Goal: Task Accomplishment & Management: Manage account settings

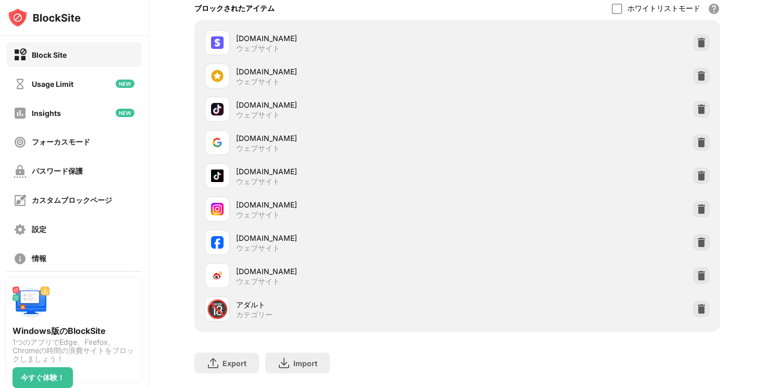
scroll to position [195, 0]
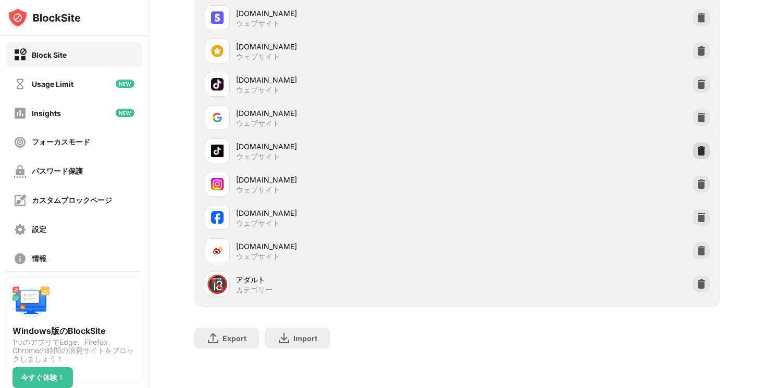
click at [696, 152] on img at bounding box center [701, 151] width 10 height 10
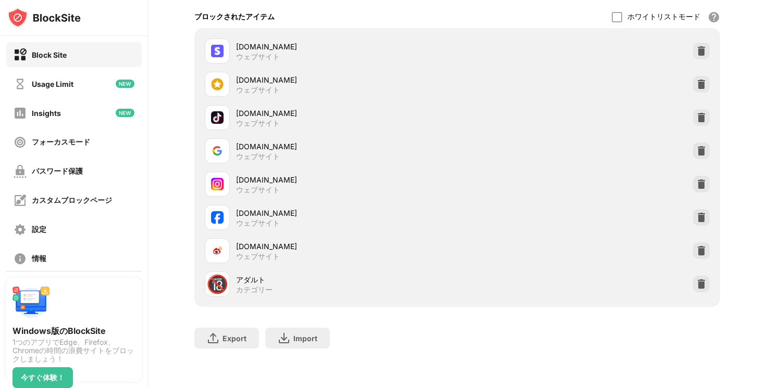
scroll to position [43, 0]
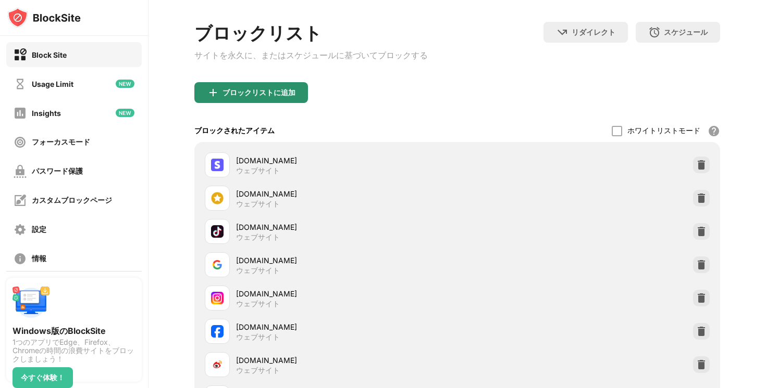
click at [271, 101] on div "ブロックリストに追加" at bounding box center [251, 92] width 114 height 21
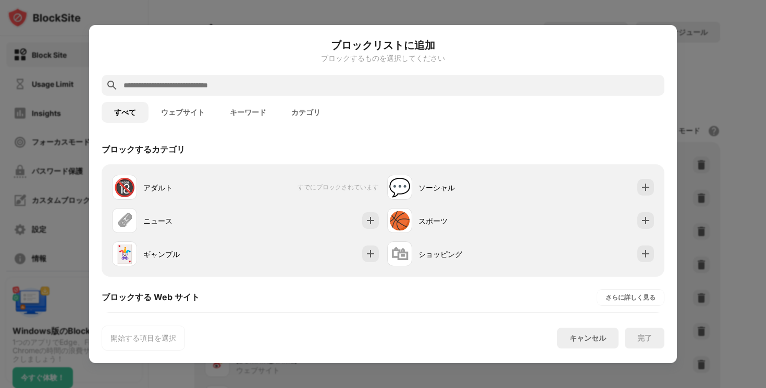
click at [258, 89] on input "text" at bounding box center [390, 85] width 537 height 12
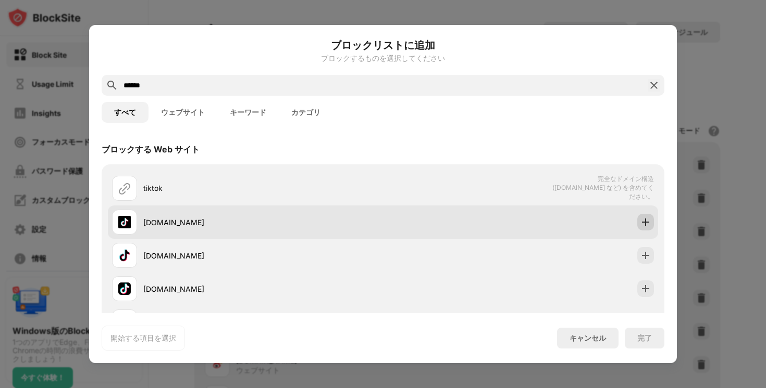
type input "******"
click at [641, 224] on img at bounding box center [645, 222] width 10 height 10
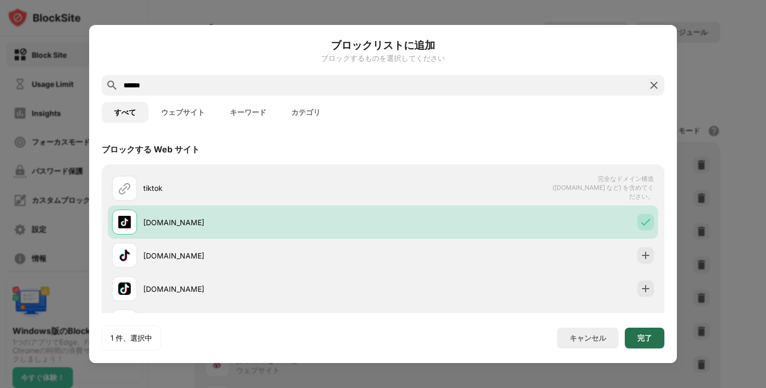
click at [630, 334] on div "完了" at bounding box center [644, 338] width 40 height 21
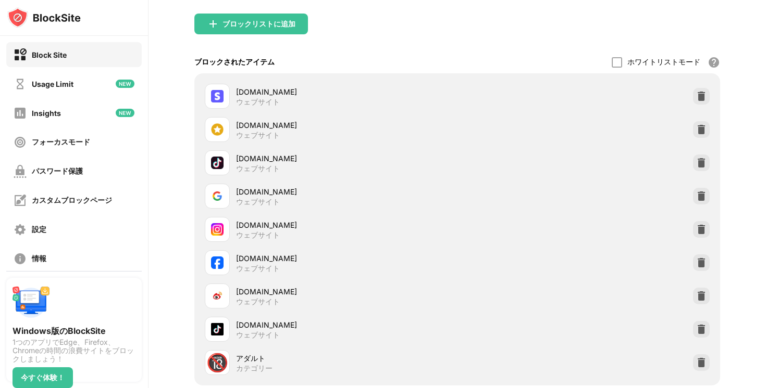
scroll to position [195, 0]
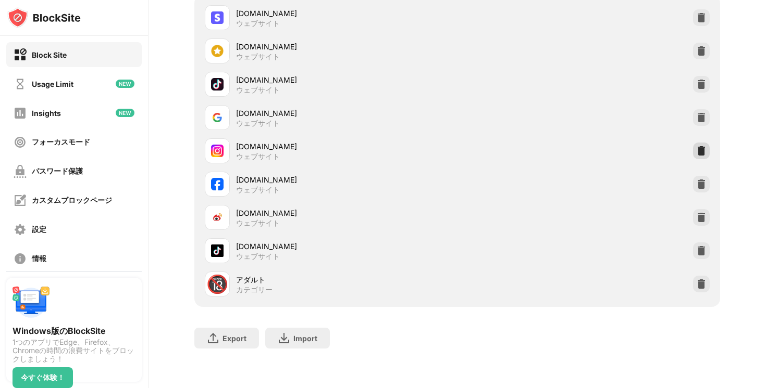
click at [700, 146] on img at bounding box center [701, 151] width 10 height 10
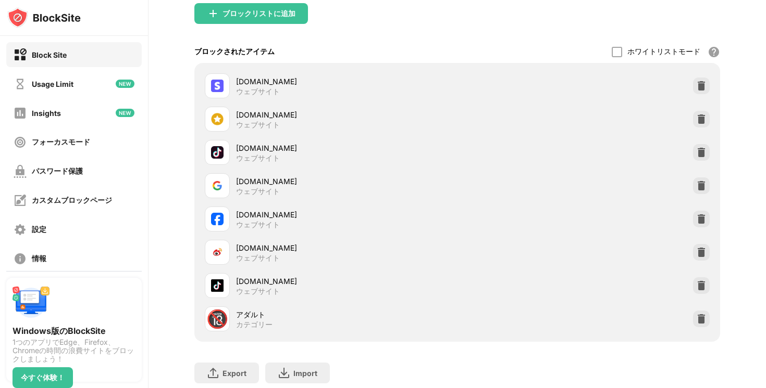
scroll to position [104, 0]
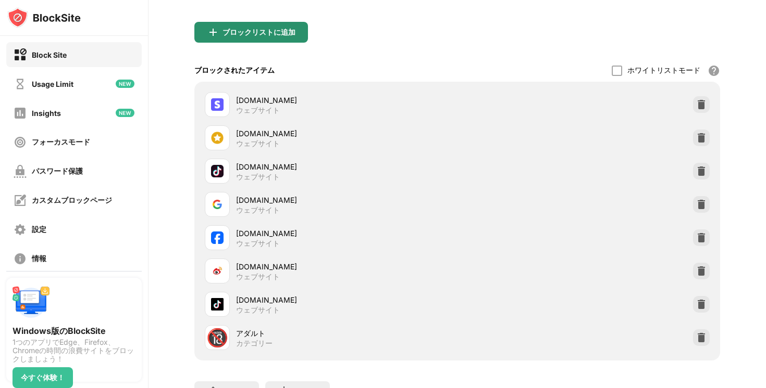
click at [250, 36] on div "ブロックリストに追加" at bounding box center [258, 32] width 73 height 8
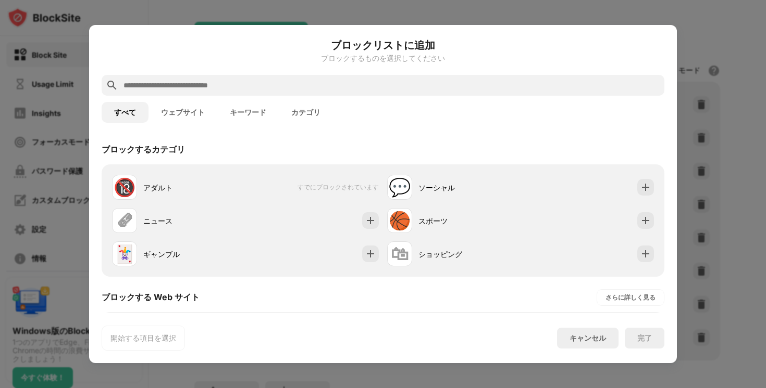
click at [236, 84] on input "text" at bounding box center [390, 85] width 537 height 12
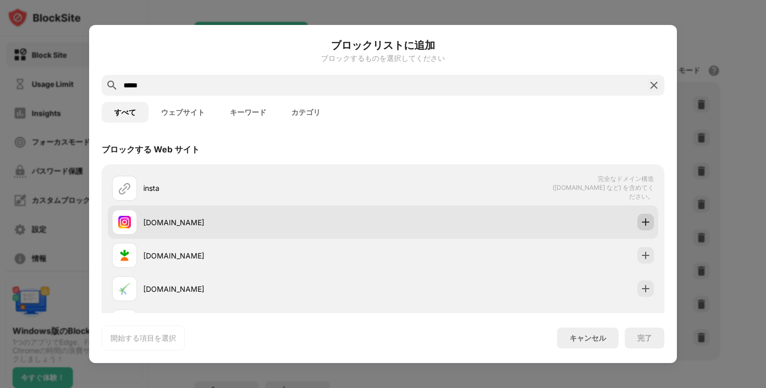
type input "*****"
click at [644, 218] on img at bounding box center [645, 222] width 10 height 10
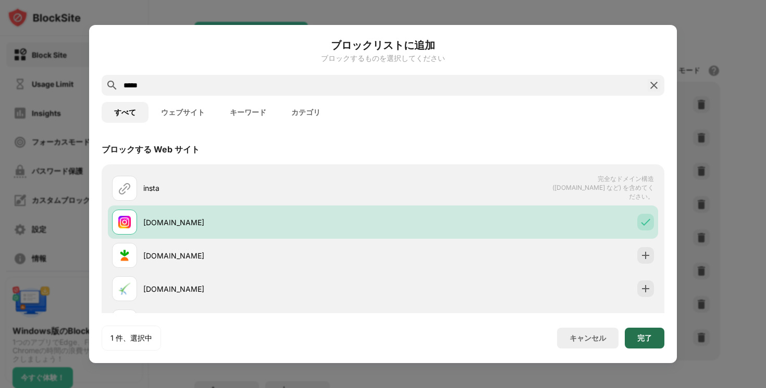
click at [638, 330] on div "完了" at bounding box center [644, 338] width 40 height 21
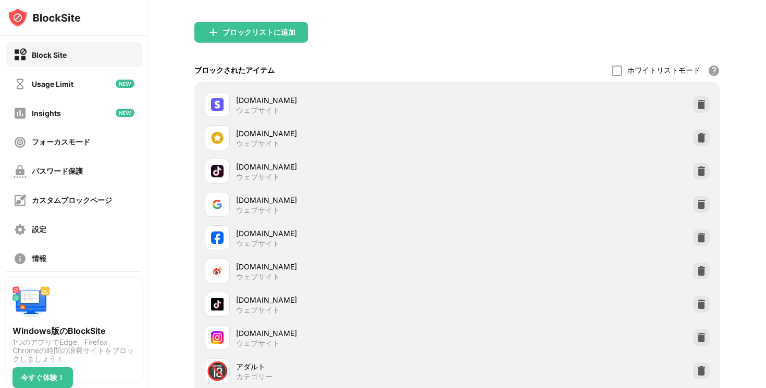
scroll to position [112, 0]
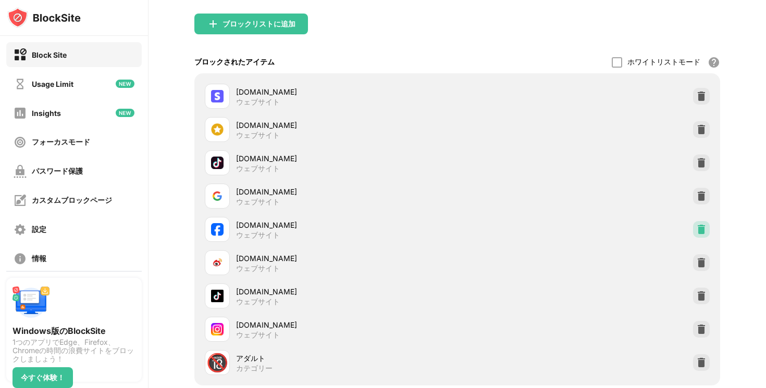
click at [702, 231] on img at bounding box center [701, 229] width 10 height 10
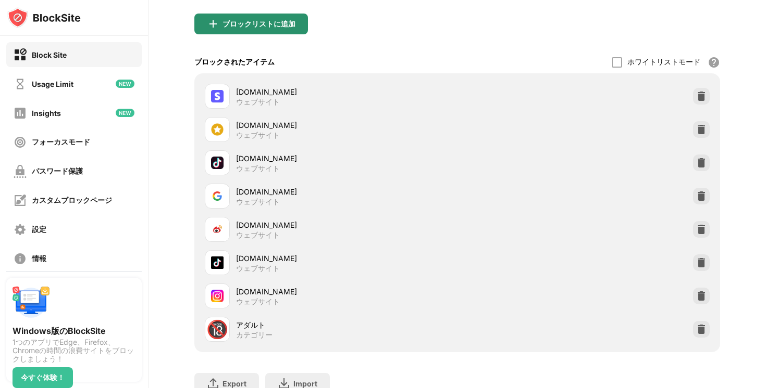
click at [259, 28] on div "ブロックリストに追加" at bounding box center [258, 24] width 73 height 8
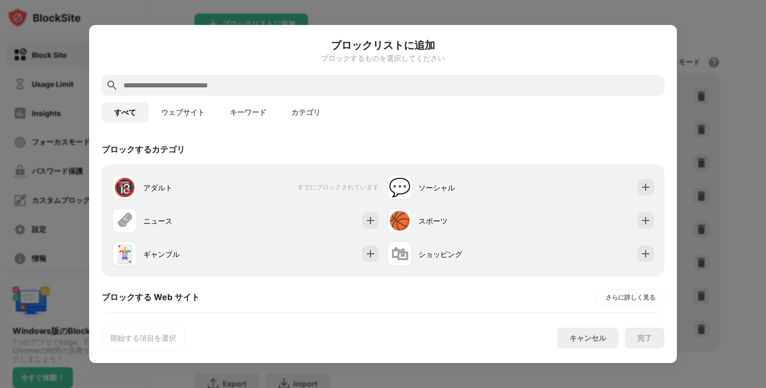
click at [219, 85] on input "text" at bounding box center [390, 85] width 537 height 12
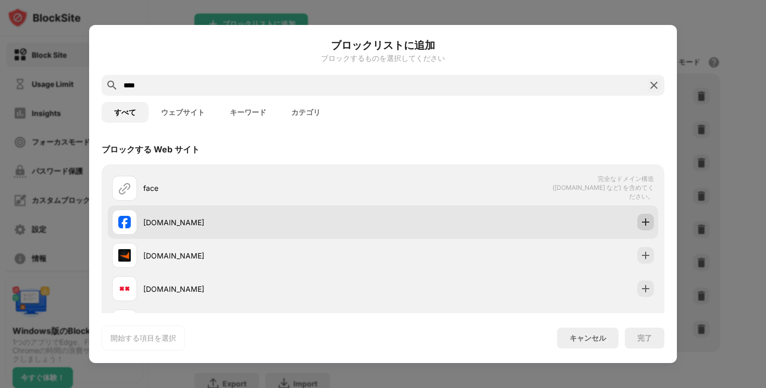
type input "****"
click at [645, 217] on img at bounding box center [645, 222] width 10 height 10
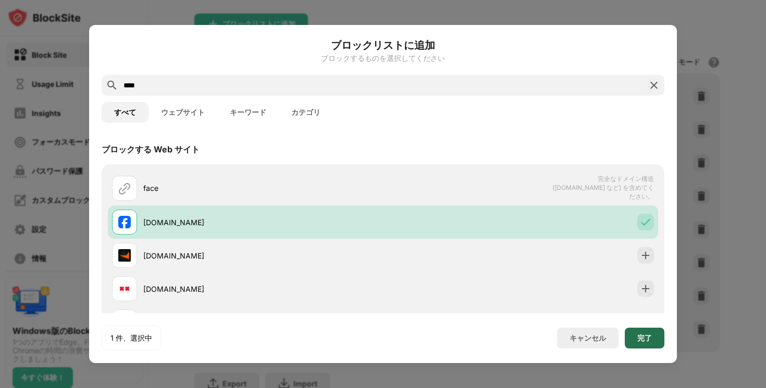
click at [644, 336] on div "完了" at bounding box center [644, 338] width 15 height 8
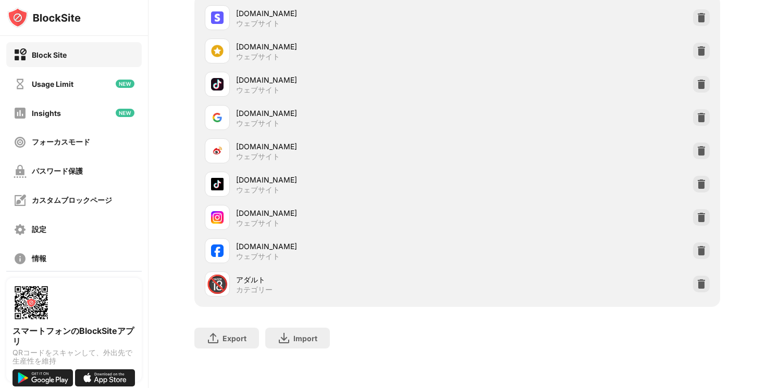
click at [702, 189] on img at bounding box center [701, 184] width 10 height 10
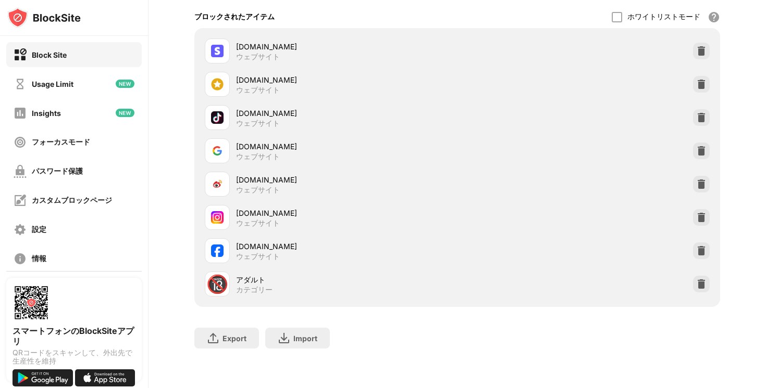
scroll to position [99, 0]
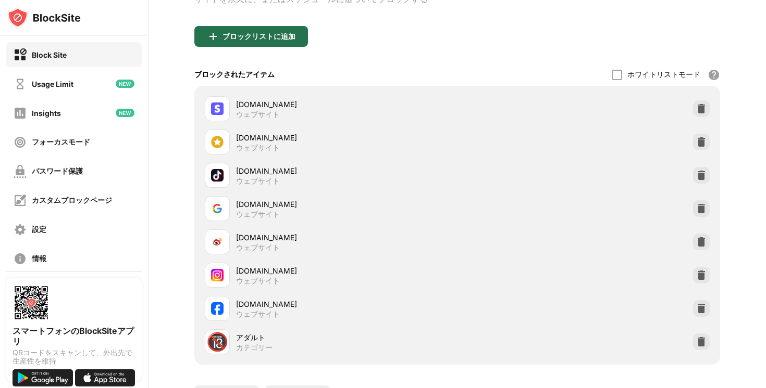
click at [231, 41] on div "ブロックリストに追加" at bounding box center [258, 36] width 73 height 8
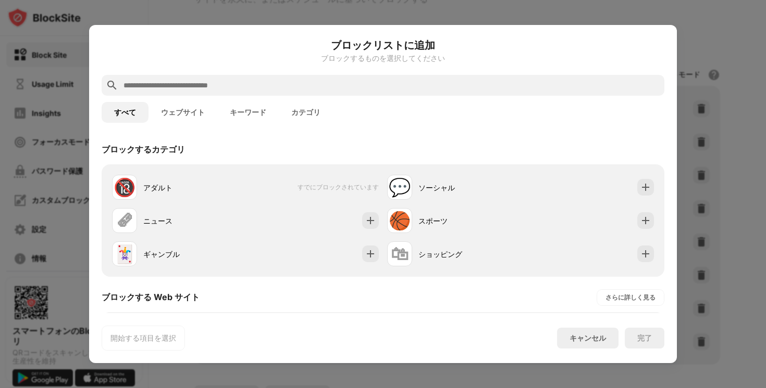
click at [234, 80] on input "text" at bounding box center [390, 85] width 537 height 12
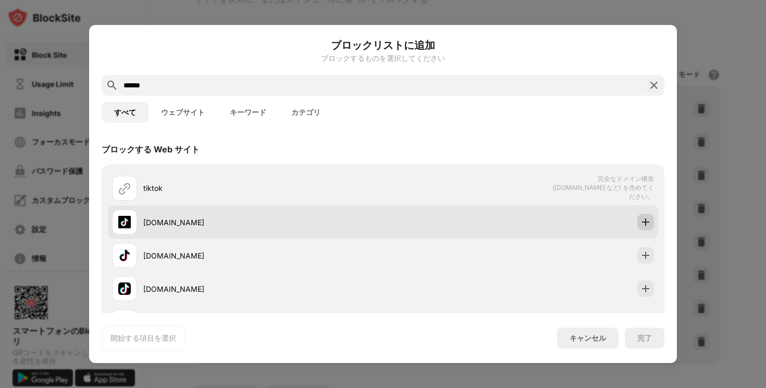
type input "******"
click at [645, 220] on img at bounding box center [645, 222] width 10 height 10
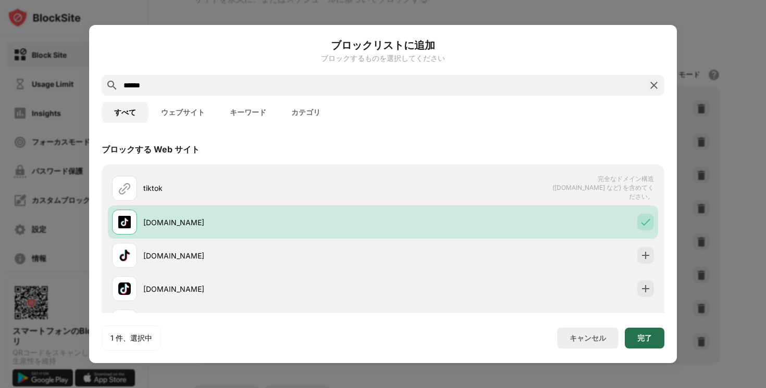
click at [648, 339] on div "完了" at bounding box center [644, 338] width 15 height 8
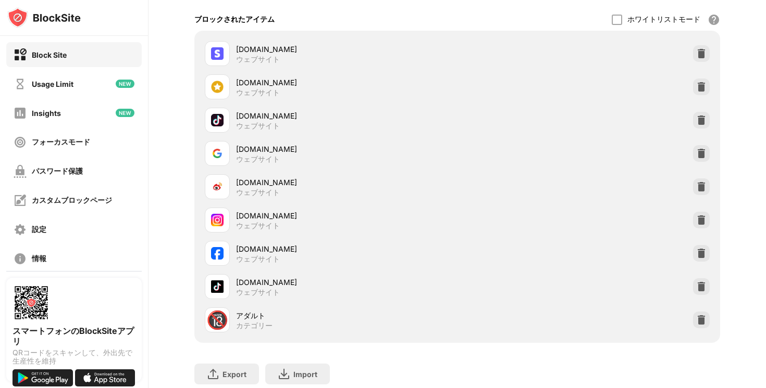
scroll to position [161, 0]
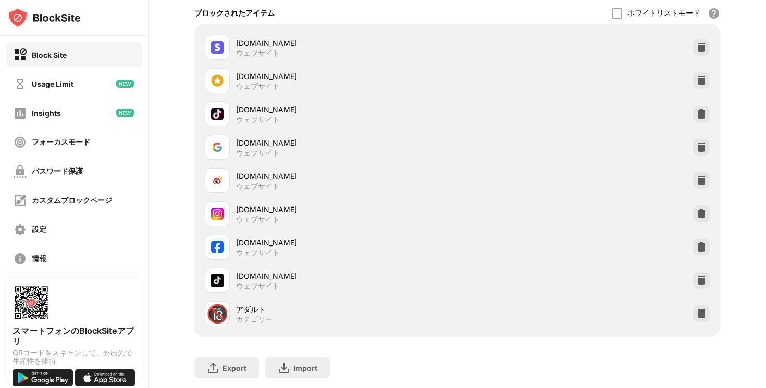
click at [700, 222] on div at bounding box center [701, 214] width 17 height 17
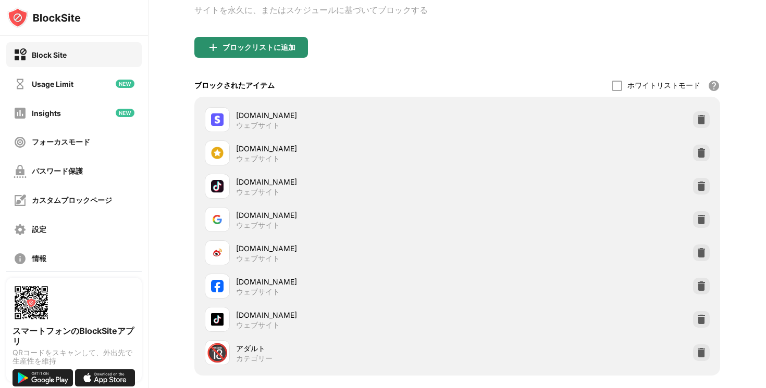
scroll to position [80, 0]
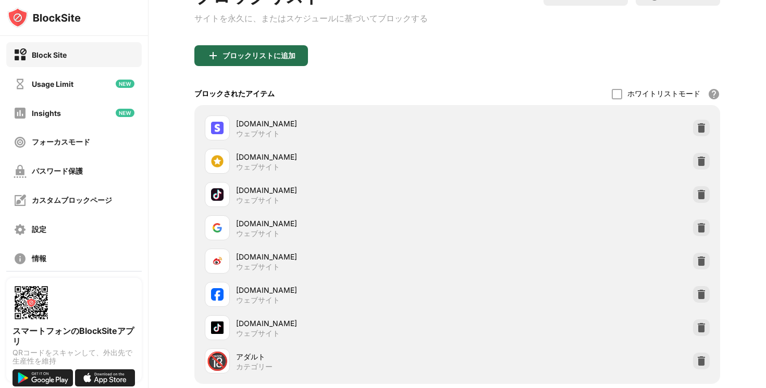
click at [266, 51] on div "ブロックリストに追加" at bounding box center [251, 55] width 114 height 21
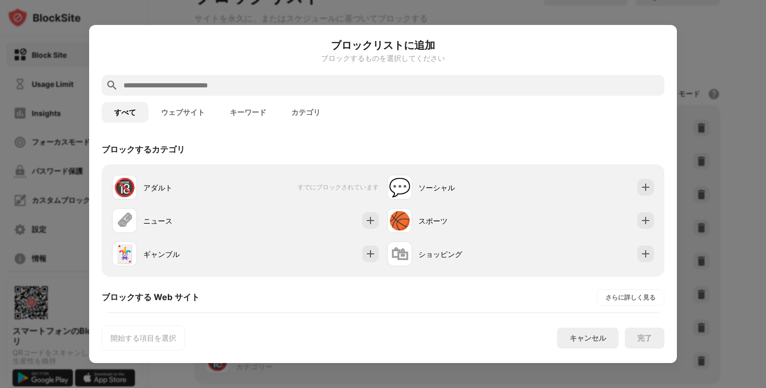
click at [269, 83] on input "text" at bounding box center [390, 85] width 537 height 12
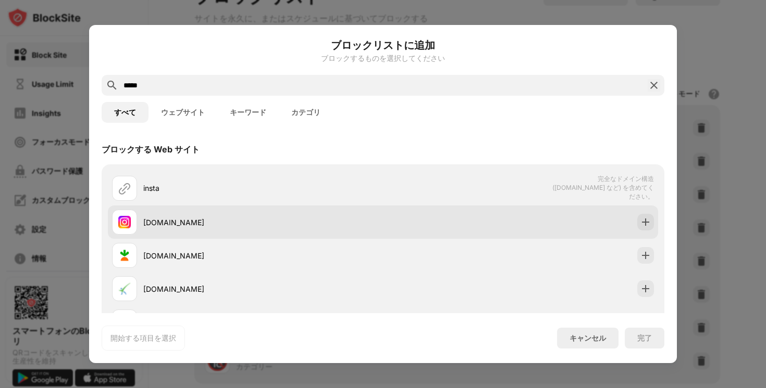
type input "*****"
click at [637, 217] on div at bounding box center [645, 222] width 17 height 17
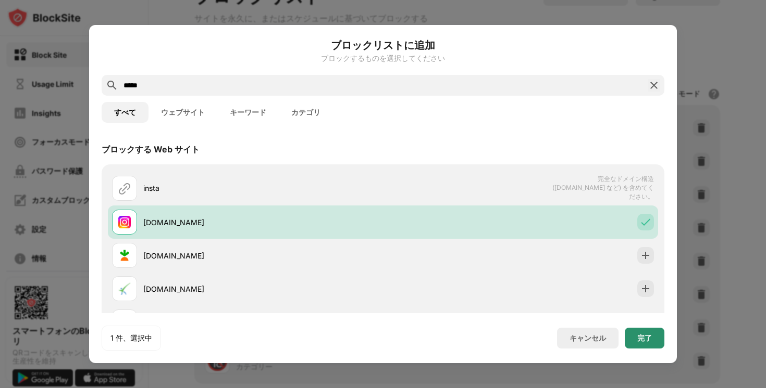
click at [642, 338] on div "完了" at bounding box center [644, 338] width 15 height 8
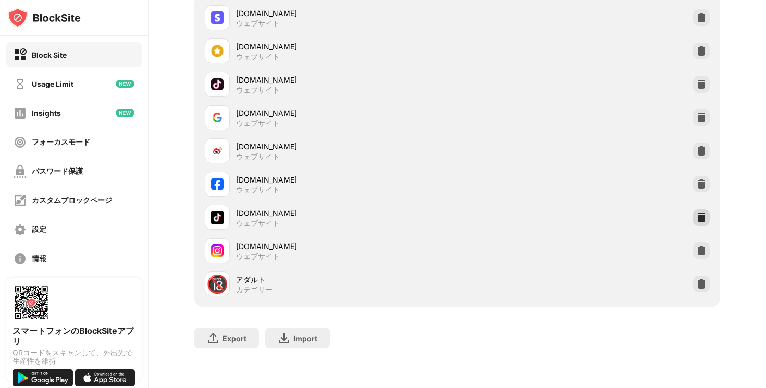
click at [700, 214] on img at bounding box center [701, 217] width 10 height 10
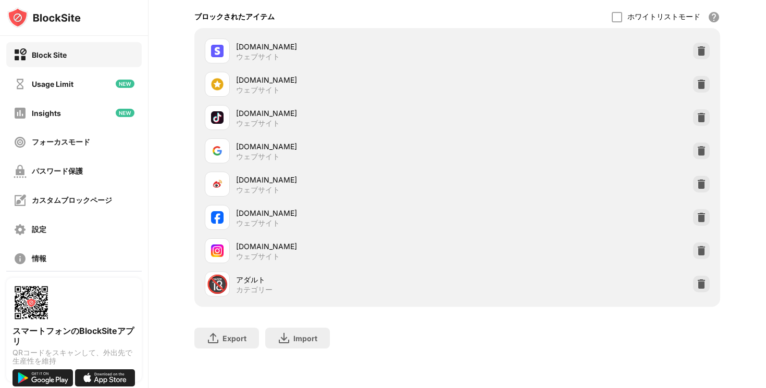
scroll to position [118, 0]
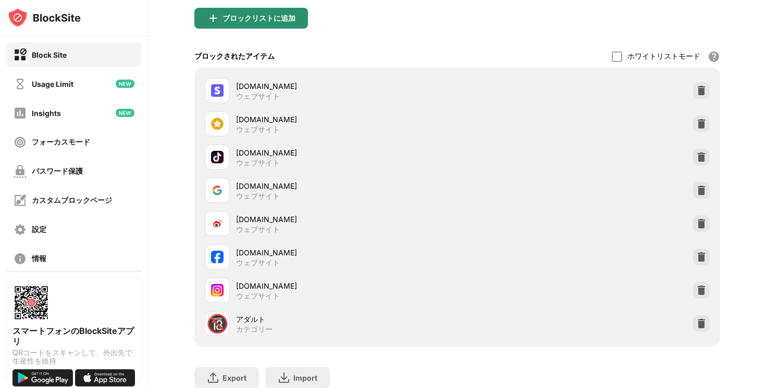
click at [251, 21] on div "ブロックリストに追加" at bounding box center [258, 18] width 73 height 8
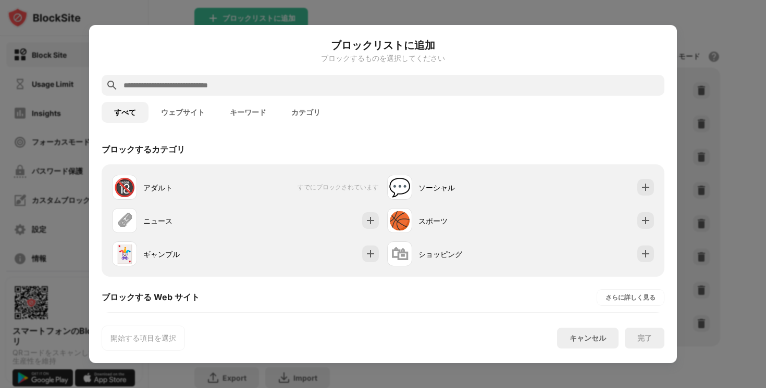
click at [234, 81] on input "text" at bounding box center [390, 85] width 537 height 12
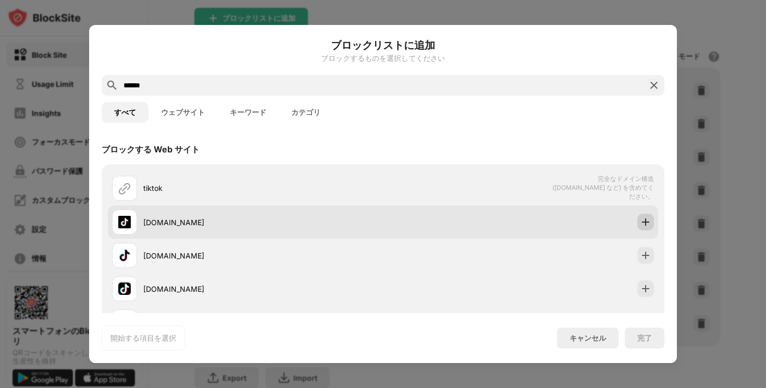
type input "******"
click at [644, 222] on img at bounding box center [645, 222] width 10 height 10
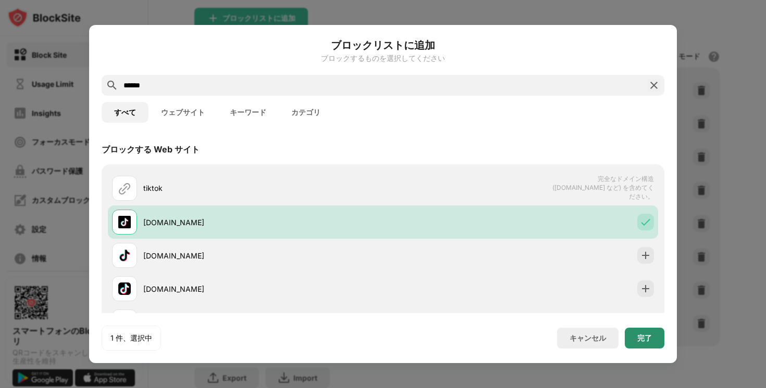
click at [650, 337] on div "完了" at bounding box center [644, 338] width 15 height 8
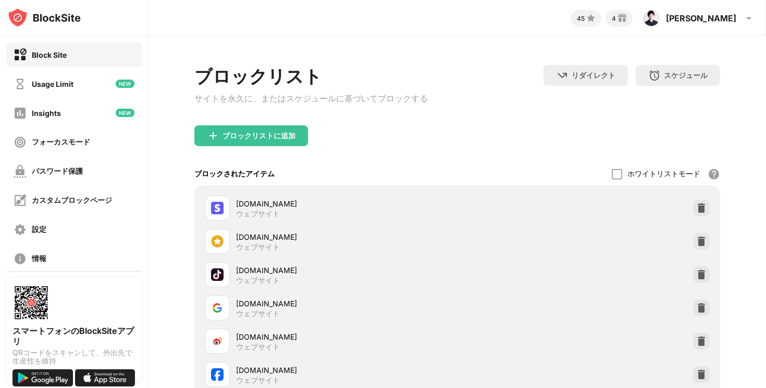
scroll to position [195, 0]
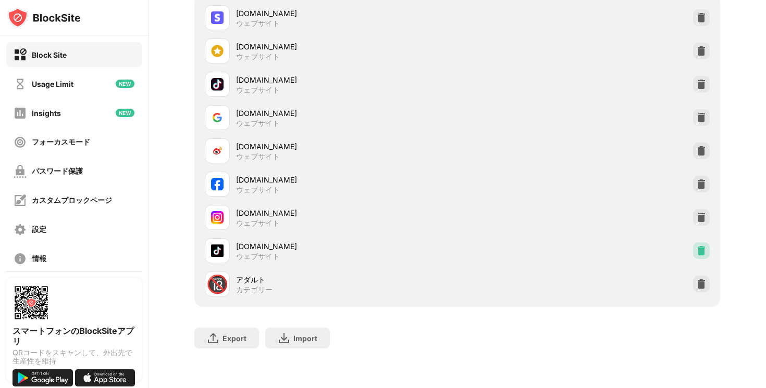
click at [699, 250] on img at bounding box center [701, 251] width 10 height 10
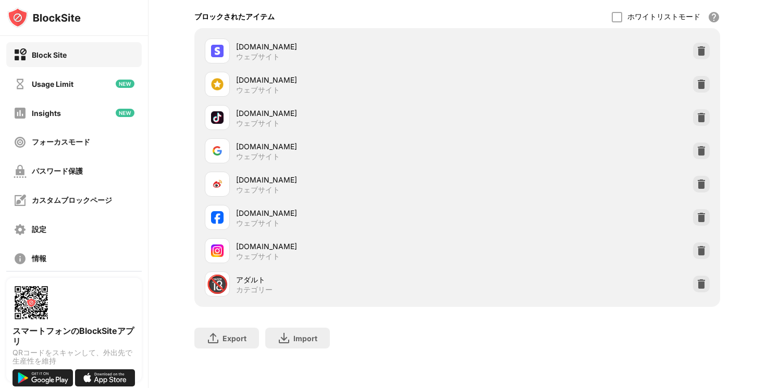
scroll to position [42, 0]
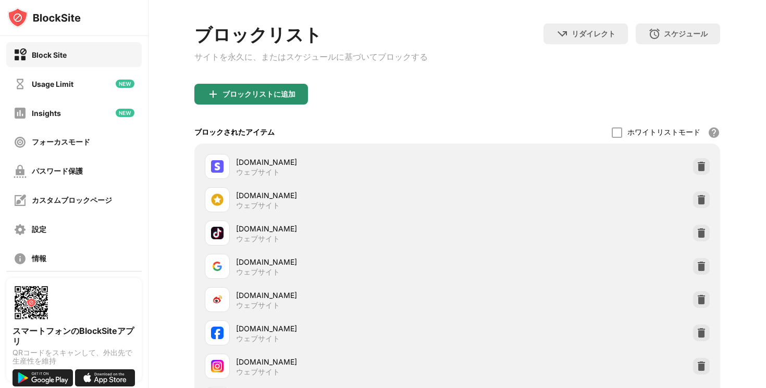
click at [246, 93] on div "ブロックリストに追加" at bounding box center [251, 94] width 114 height 21
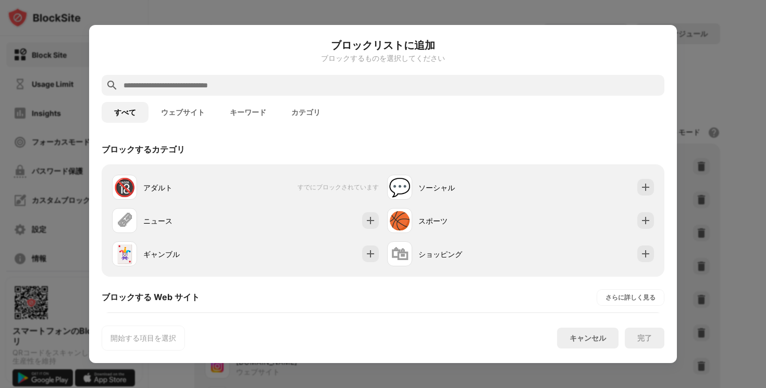
click at [271, 87] on input "text" at bounding box center [390, 85] width 537 height 12
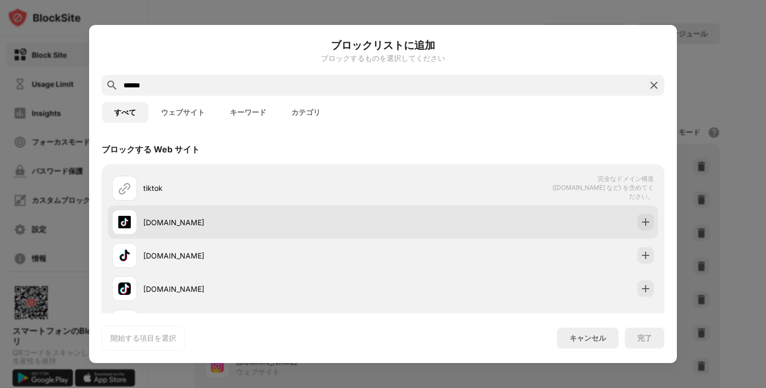
type input "******"
click at [648, 214] on div at bounding box center [645, 222] width 17 height 17
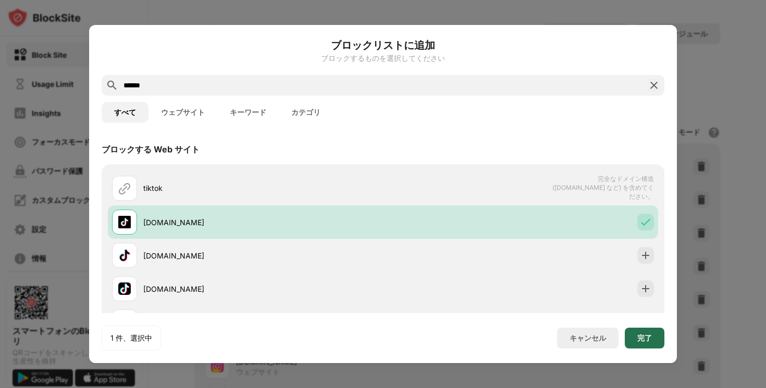
click at [641, 341] on div "完了" at bounding box center [644, 338] width 15 height 8
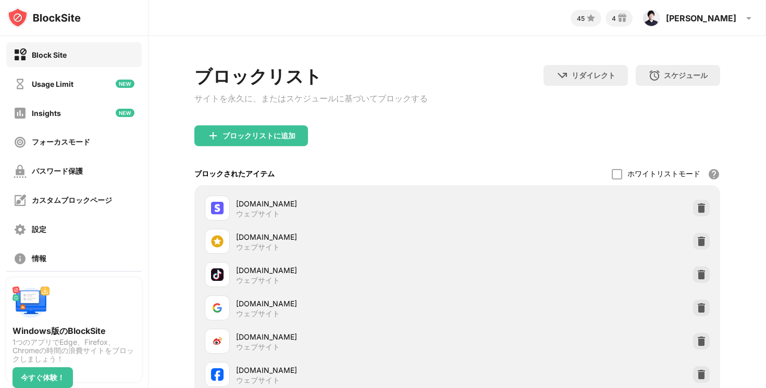
scroll to position [195, 0]
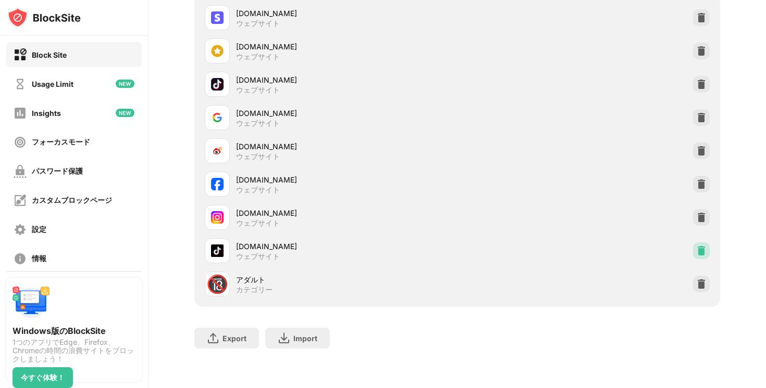
click at [704, 250] on img at bounding box center [701, 251] width 10 height 10
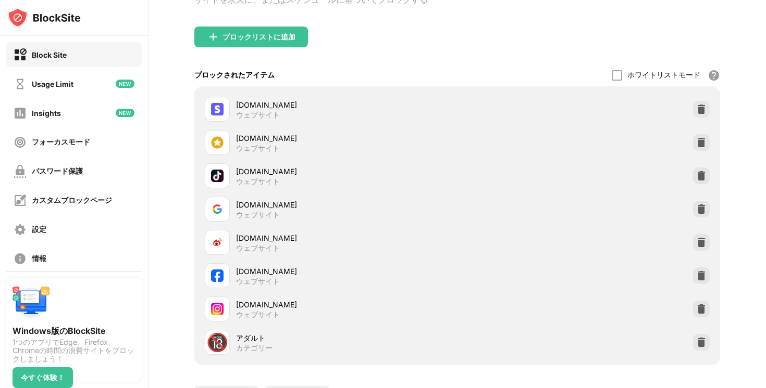
scroll to position [24, 0]
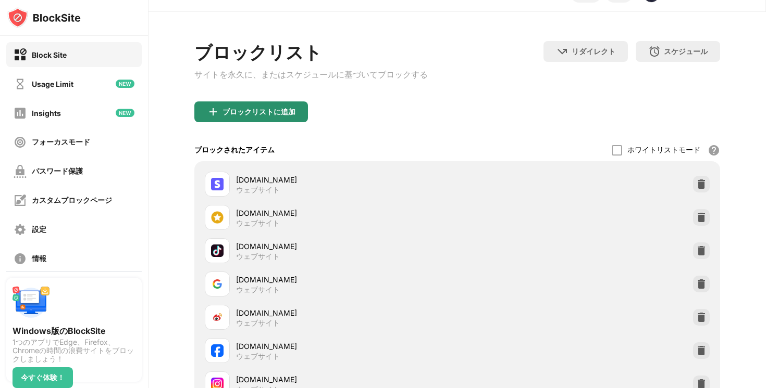
click at [297, 110] on div "ブロックリストに追加" at bounding box center [251, 112] width 114 height 21
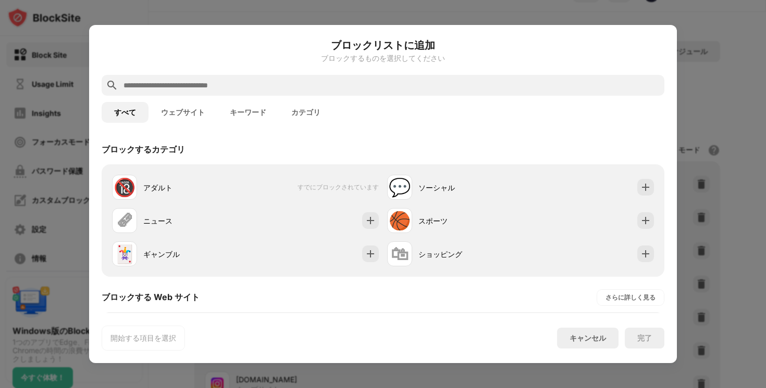
click at [284, 91] on input "text" at bounding box center [390, 85] width 537 height 12
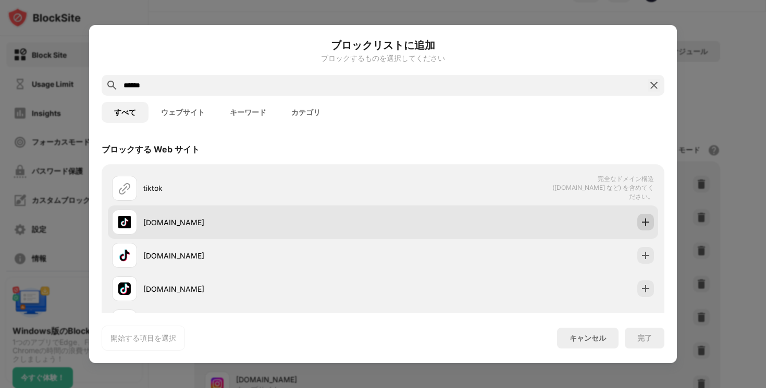
type input "******"
click at [645, 215] on div at bounding box center [645, 222] width 17 height 17
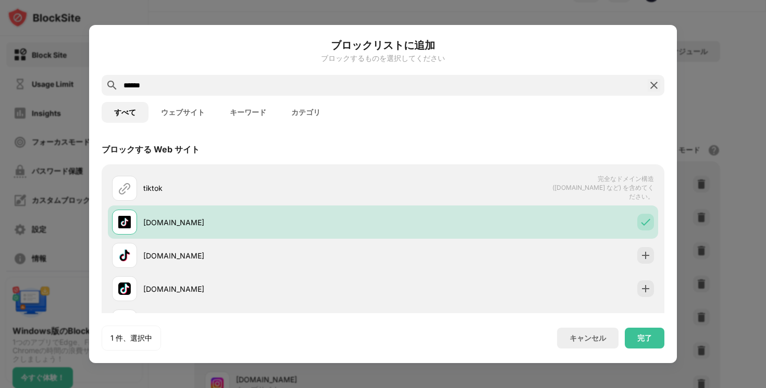
click at [647, 333] on div "完了" at bounding box center [644, 338] width 40 height 21
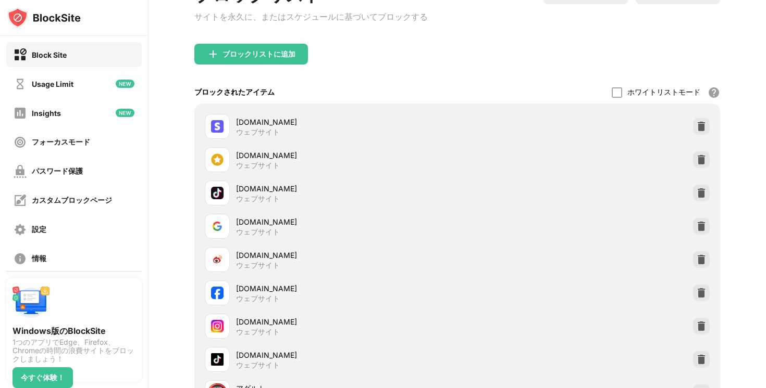
scroll to position [195, 0]
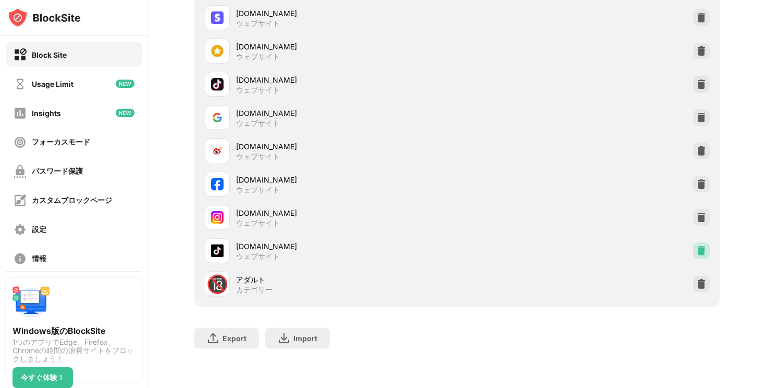
click at [701, 248] on img at bounding box center [701, 251] width 10 height 10
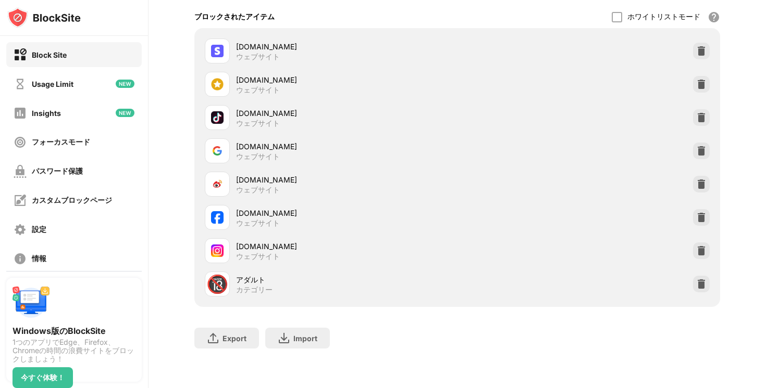
scroll to position [115, 0]
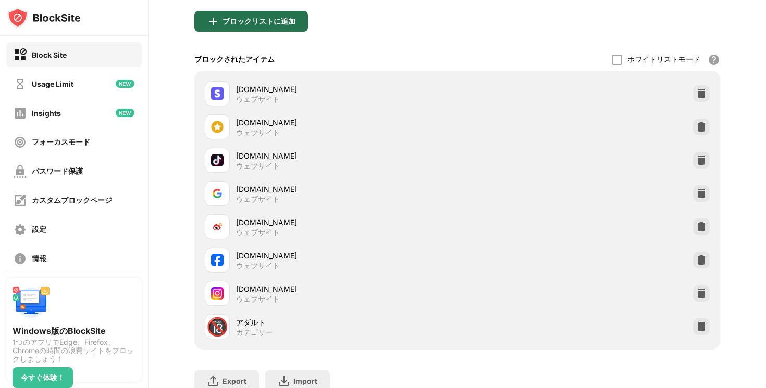
click at [253, 21] on div "ブロックリストに追加" at bounding box center [258, 21] width 73 height 8
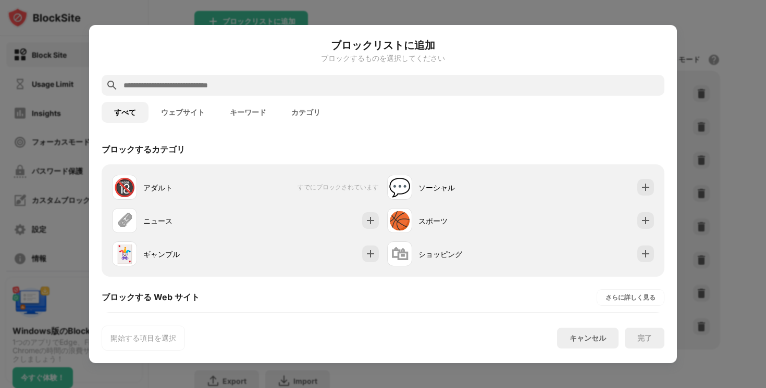
click at [218, 84] on input "text" at bounding box center [390, 85] width 537 height 12
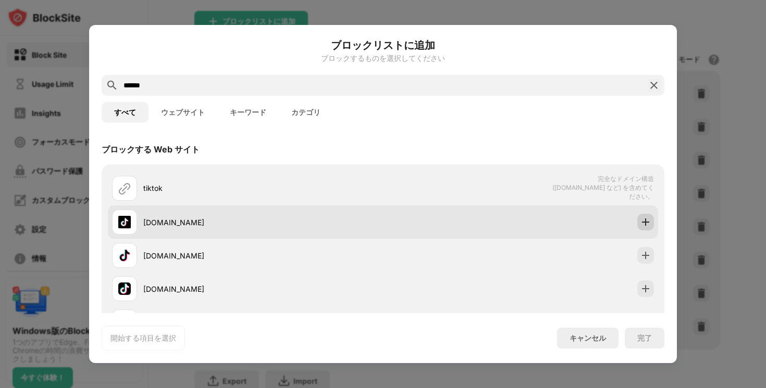
type input "******"
click at [643, 224] on img at bounding box center [645, 222] width 10 height 10
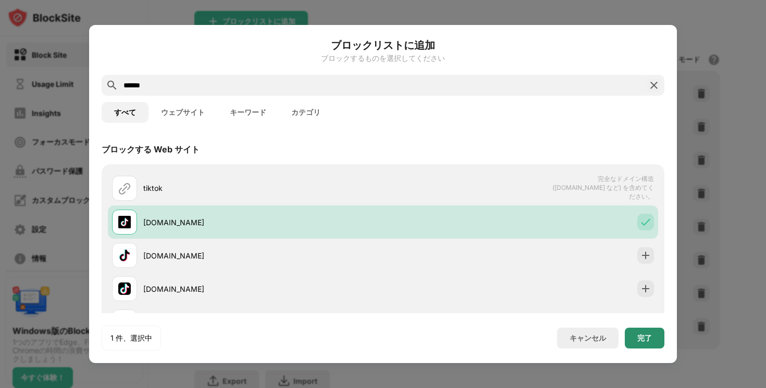
click at [644, 333] on div "完了" at bounding box center [644, 338] width 40 height 21
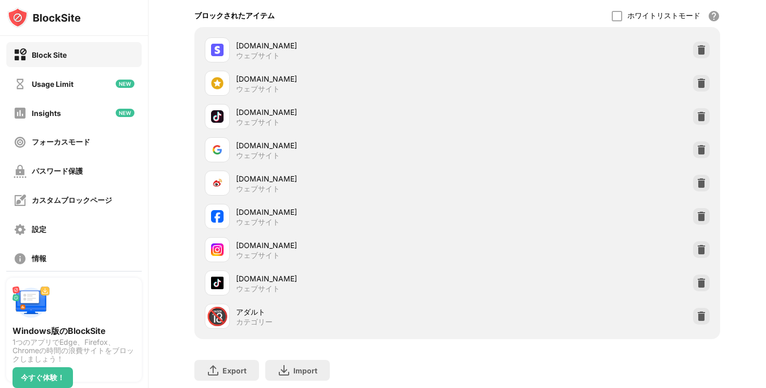
scroll to position [195, 0]
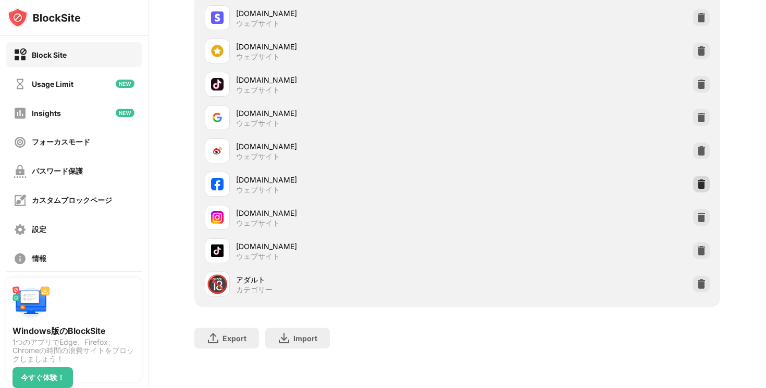
click at [699, 181] on img at bounding box center [701, 184] width 10 height 10
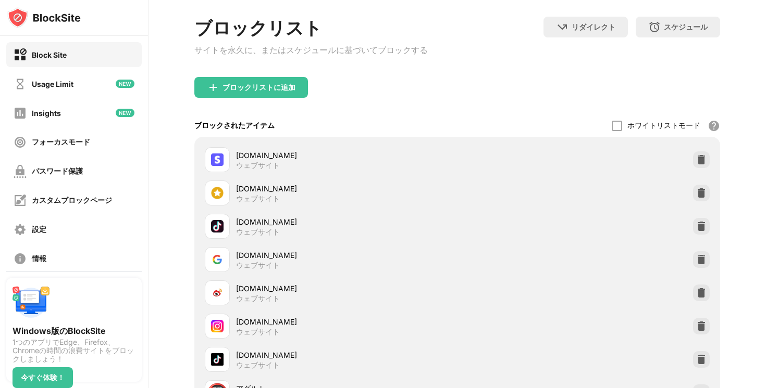
scroll to position [20, 0]
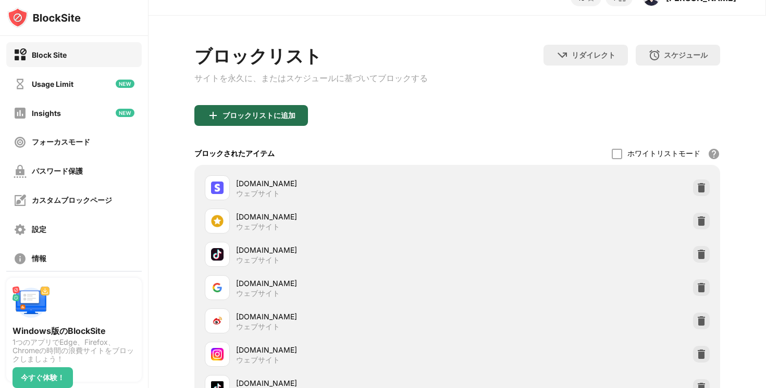
click at [246, 118] on div "ブロックリストに追加" at bounding box center [258, 115] width 73 height 8
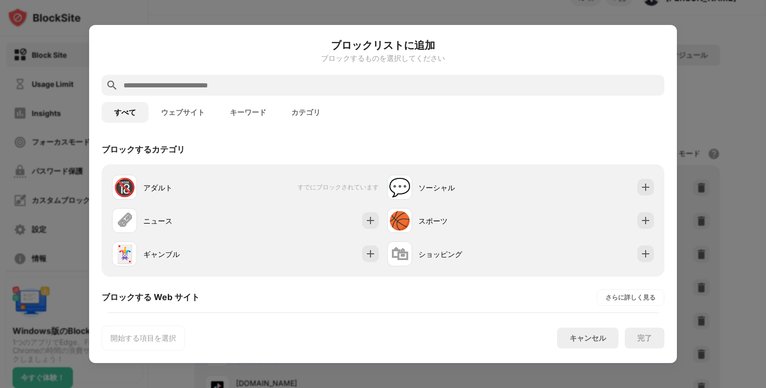
click at [281, 83] on input "text" at bounding box center [390, 85] width 537 height 12
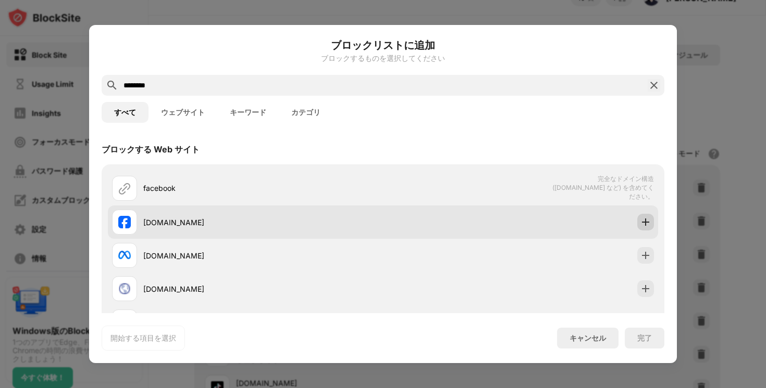
type input "********"
click at [641, 221] on img at bounding box center [645, 222] width 10 height 10
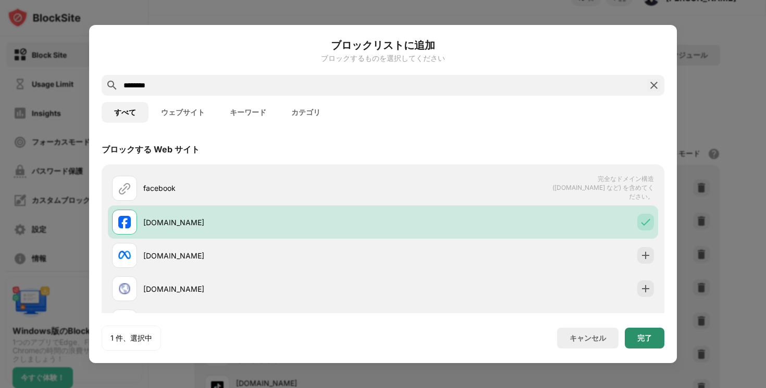
click at [647, 340] on div "完了" at bounding box center [644, 338] width 15 height 8
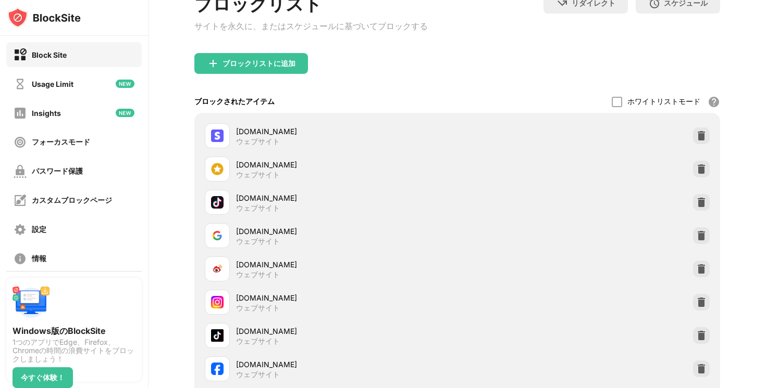
scroll to position [73, 0]
click at [698, 270] on img at bounding box center [701, 268] width 10 height 10
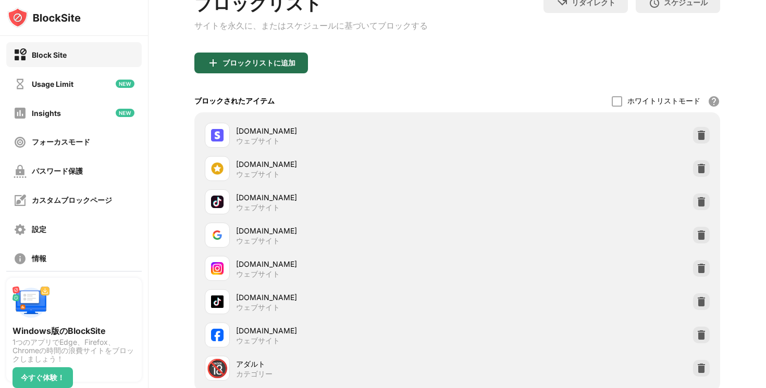
click at [236, 67] on div "ブロックリストに追加" at bounding box center [258, 63] width 73 height 8
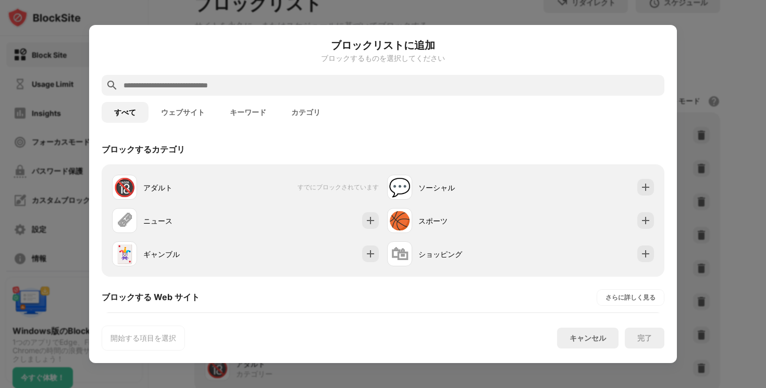
click at [229, 82] on input "text" at bounding box center [390, 85] width 537 height 12
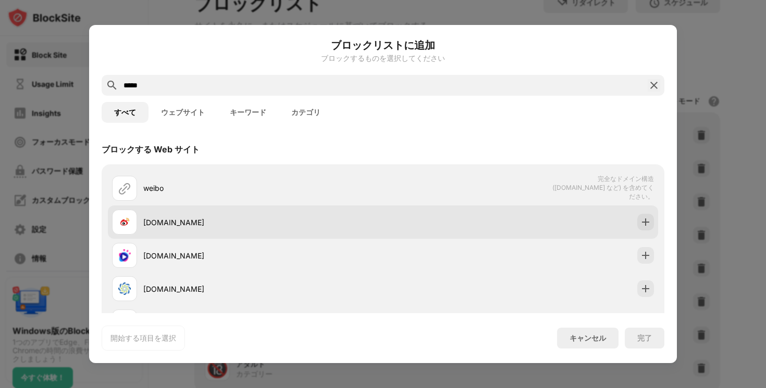
type input "*****"
click at [640, 211] on div "[DOMAIN_NAME]" at bounding box center [383, 222] width 550 height 33
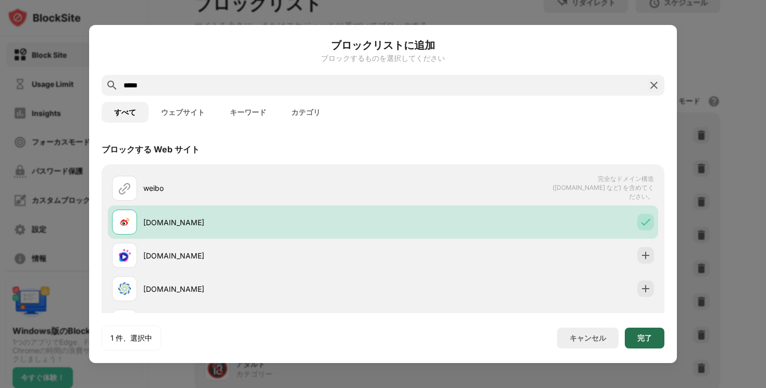
click at [642, 336] on div "完了" at bounding box center [644, 338] width 15 height 8
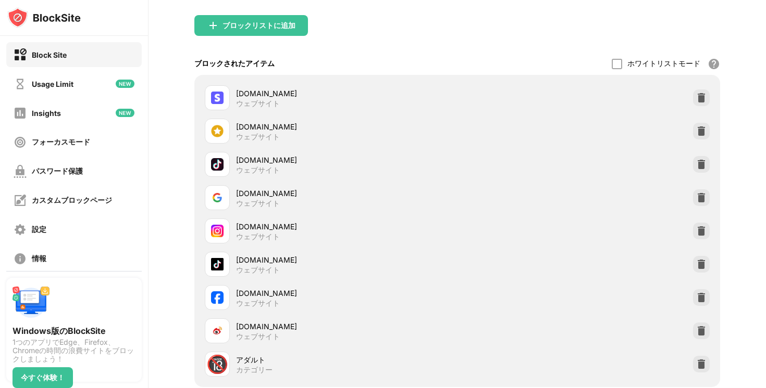
scroll to position [195, 0]
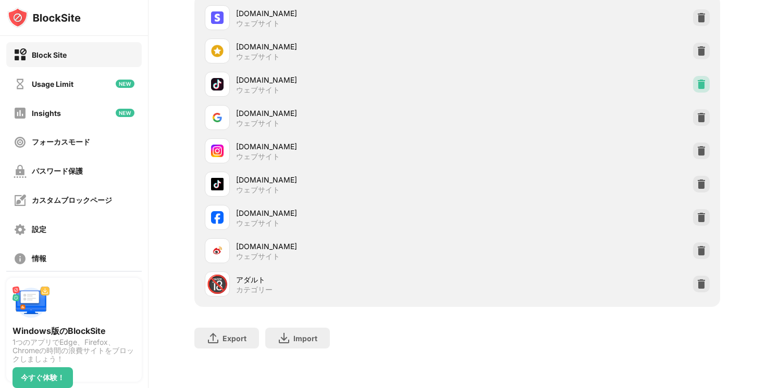
click at [698, 85] on img at bounding box center [701, 84] width 10 height 10
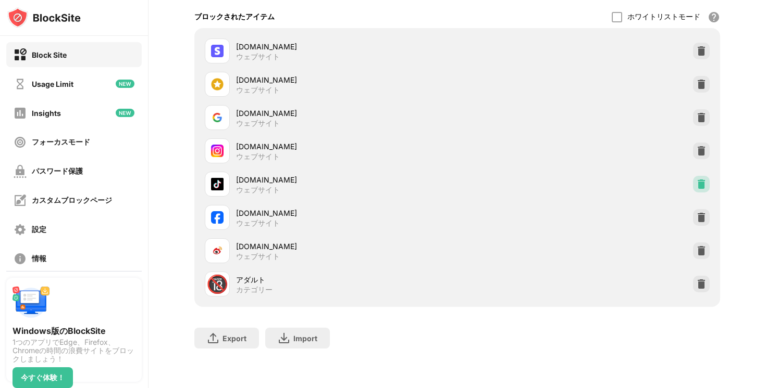
click at [700, 184] on img at bounding box center [701, 184] width 10 height 10
